Goal: Task Accomplishment & Management: Complete application form

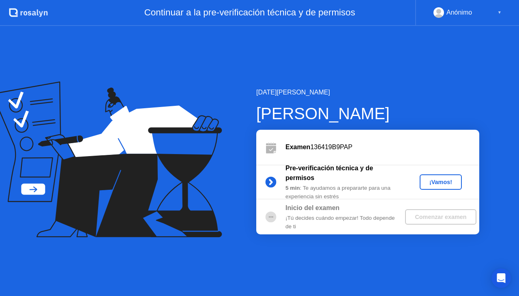
click at [442, 179] on div "¡Vamos!" at bounding box center [441, 182] width 36 height 6
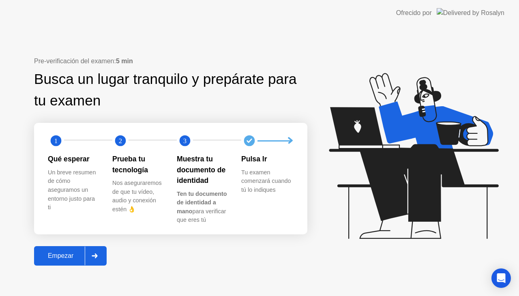
click at [66, 255] on div "Empezar" at bounding box center [60, 255] width 48 height 7
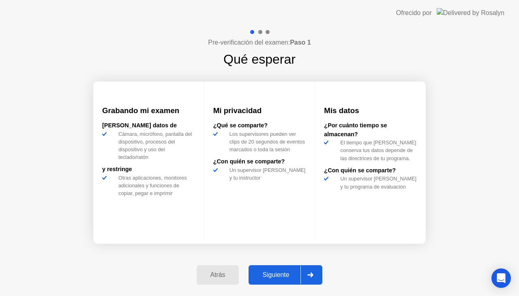
click at [274, 277] on div "Siguiente" at bounding box center [275, 274] width 49 height 7
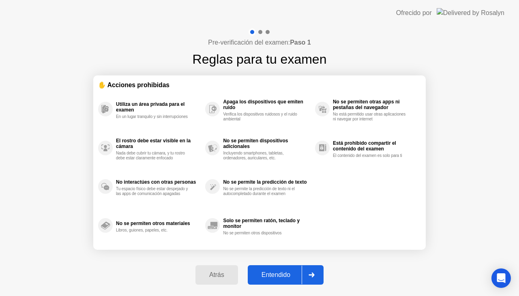
click at [274, 277] on div "Entendido" at bounding box center [275, 274] width 51 height 7
select select "**********"
select select "*******"
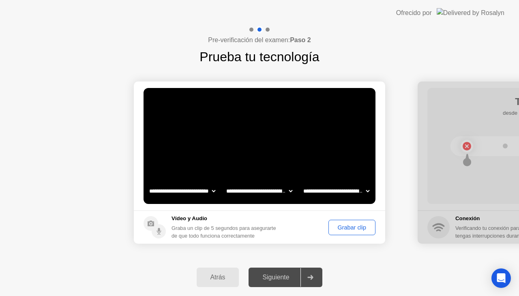
click at [348, 228] on div "Grabar clip" at bounding box center [351, 227] width 41 height 6
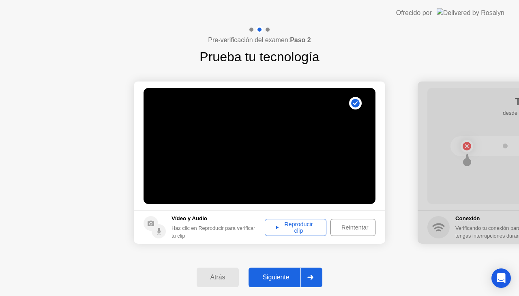
click at [299, 233] on div "Reproducir clip" at bounding box center [295, 227] width 56 height 13
click at [280, 270] on button "Siguiente" at bounding box center [285, 276] width 74 height 19
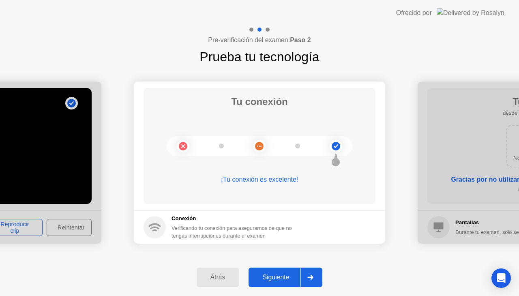
click at [285, 275] on div "Siguiente" at bounding box center [275, 276] width 49 height 7
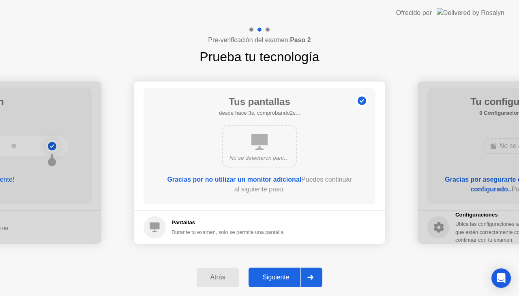
click at [285, 275] on div "Siguiente" at bounding box center [275, 276] width 49 height 7
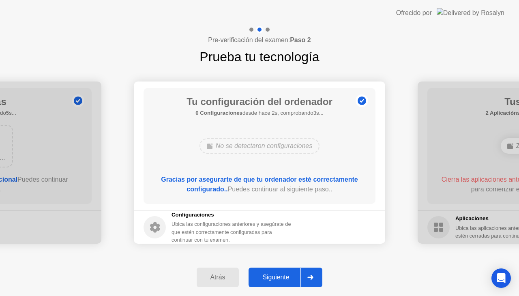
click at [282, 277] on div "Siguiente" at bounding box center [275, 276] width 49 height 7
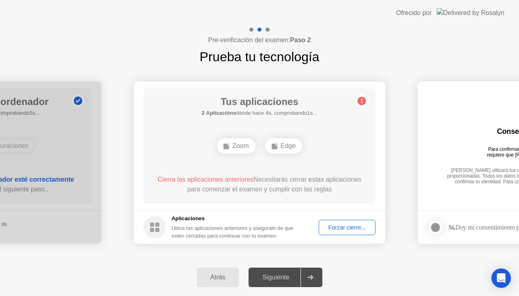
click at [341, 227] on div "Forzar cierre..." at bounding box center [346, 227] width 51 height 6
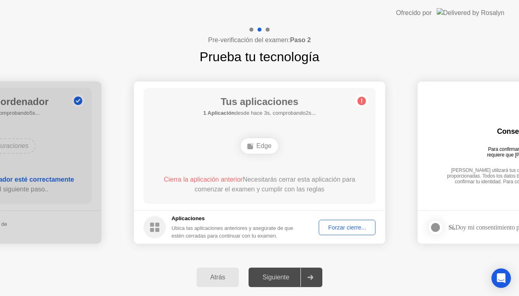
click at [339, 231] on div "Forzar cierre..." at bounding box center [346, 227] width 51 height 6
click at [333, 232] on button "Forzar cierre..." at bounding box center [346, 227] width 57 height 15
click at [348, 229] on div "Forzar cierre..." at bounding box center [346, 227] width 51 height 6
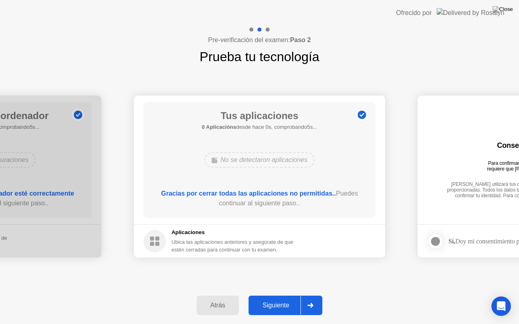
click at [295, 208] on div "Gracias por cerrar todas las aplicaciones no permitidas.. Puedes continuar al s…" at bounding box center [259, 198] width 209 height 19
click at [281, 295] on div "Siguiente" at bounding box center [275, 305] width 49 height 7
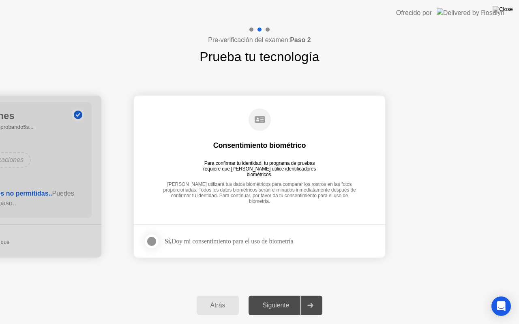
click at [152, 241] on div at bounding box center [152, 242] width 10 height 10
click at [277, 295] on div "Siguiente" at bounding box center [275, 305] width 49 height 7
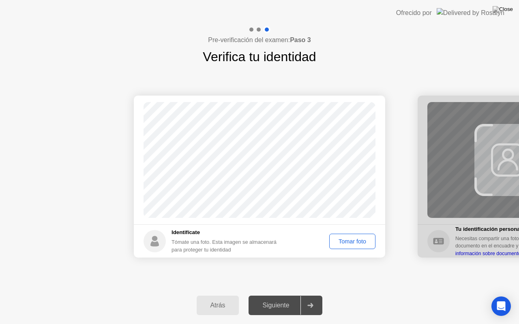
click at [355, 235] on button "Tomar foto" at bounding box center [352, 241] width 46 height 15
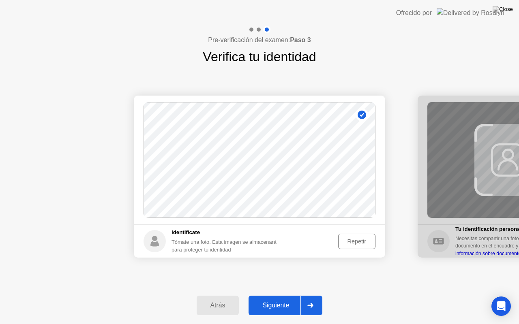
click at [264, 295] on div "Siguiente" at bounding box center [275, 305] width 49 height 7
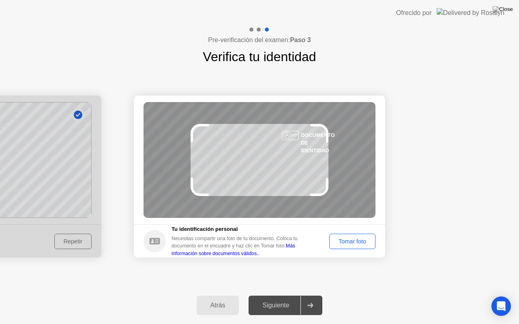
click at [363, 241] on div "Tomar foto" at bounding box center [352, 241] width 41 height 6
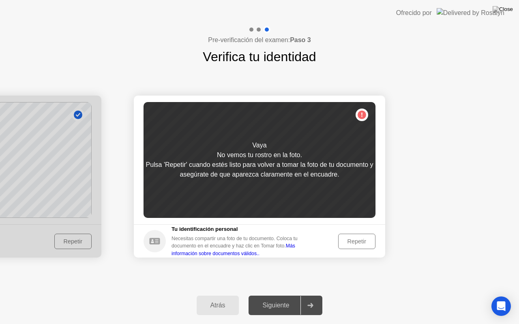
click at [365, 241] on div "Repetir" at bounding box center [357, 241] width 32 height 6
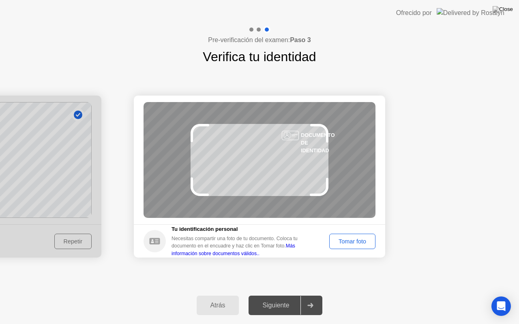
click at [365, 241] on div "Tomar foto" at bounding box center [352, 241] width 41 height 6
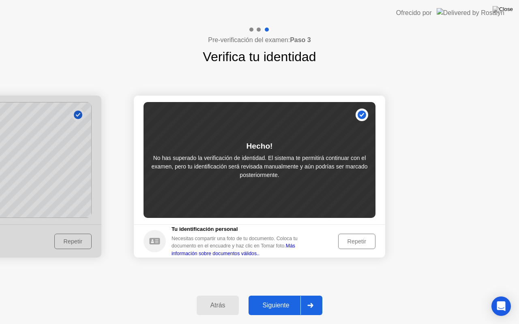
click at [282, 295] on button "Siguiente" at bounding box center [285, 305] width 74 height 19
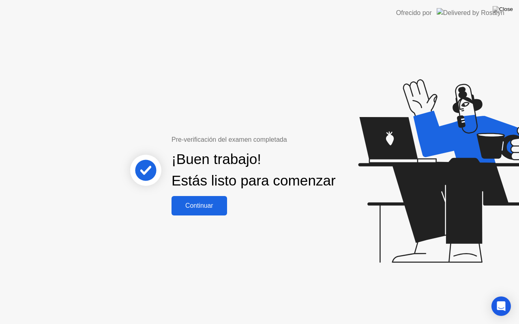
drag, startPoint x: 220, startPoint y: 221, endPoint x: 223, endPoint y: 209, distance: 11.8
click at [223, 209] on button "Continuar" at bounding box center [199, 205] width 56 height 19
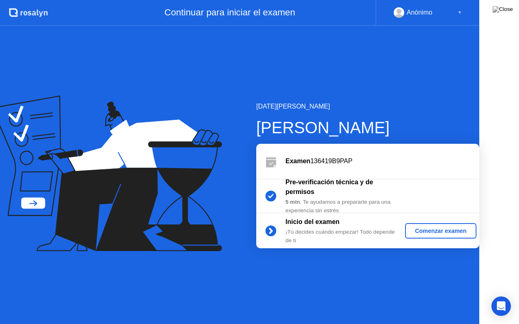
click at [223, 209] on div at bounding box center [115, 175] width 230 height 159
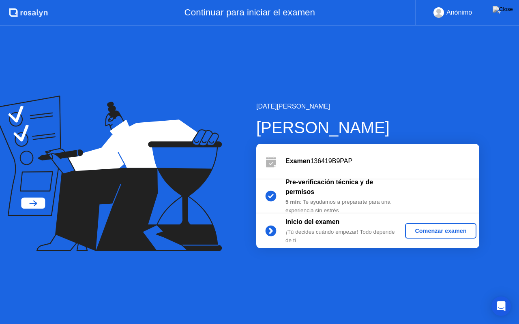
click at [425, 229] on div "Comenzar examen" at bounding box center [440, 231] width 64 height 6
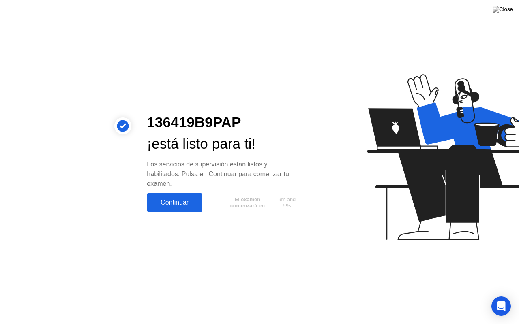
click at [191, 209] on button "Continuar" at bounding box center [175, 202] width 56 height 19
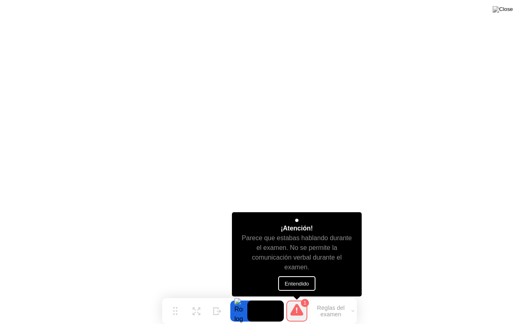
click at [297, 284] on button "Entendido" at bounding box center [296, 283] width 37 height 15
